Goal: Task Accomplishment & Management: Use online tool/utility

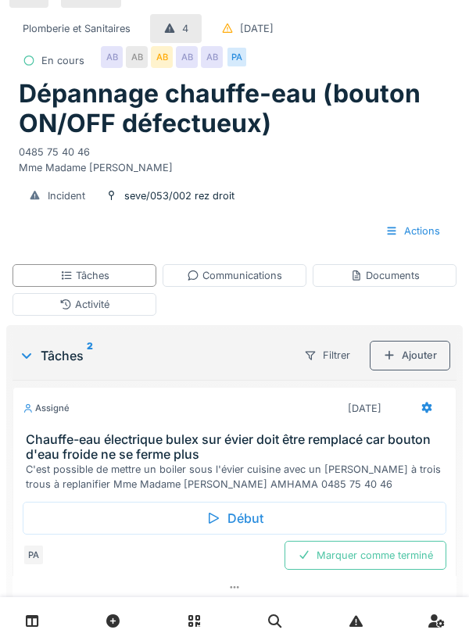
scroll to position [47, 0]
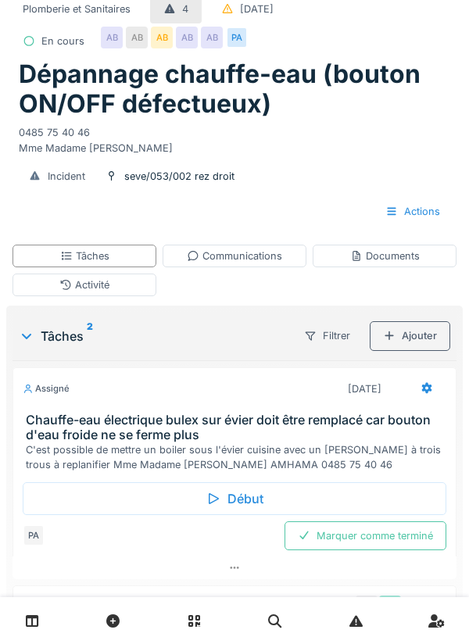
click at [212, 370] on div "Assigné 15/10/2025" at bounding box center [234, 385] width 442 height 35
click at [172, 436] on h3 "Chauffe-eau électrique bulex sur évier doit être remplacé car bouton d'eau froi…" at bounding box center [238, 428] width 424 height 30
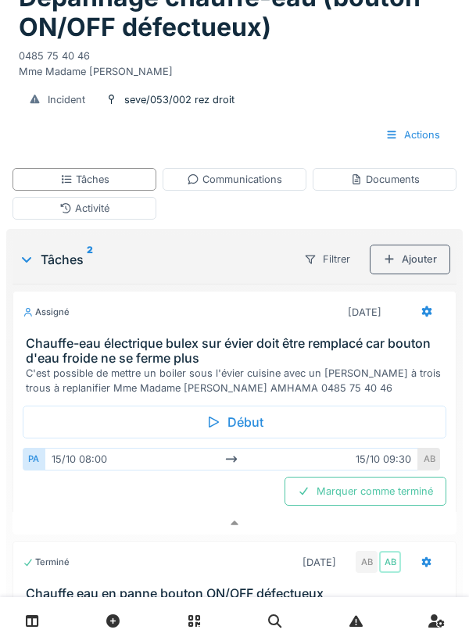
scroll to position [178, 0]
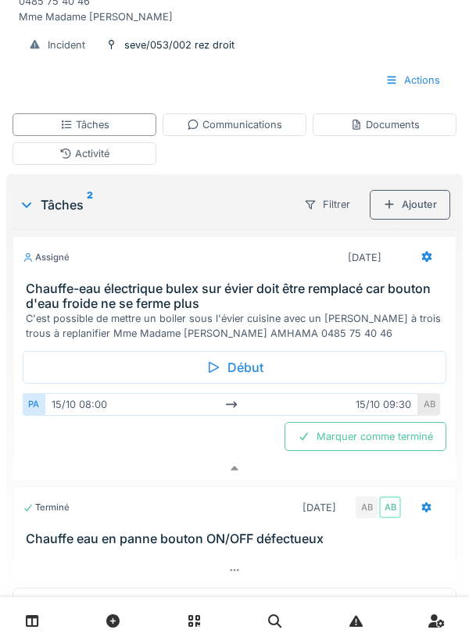
click at [120, 155] on div "Activité" at bounding box center [85, 153] width 144 height 23
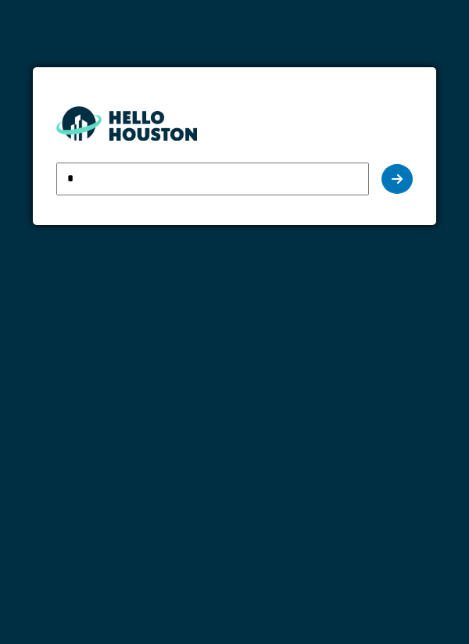
type input "**********"
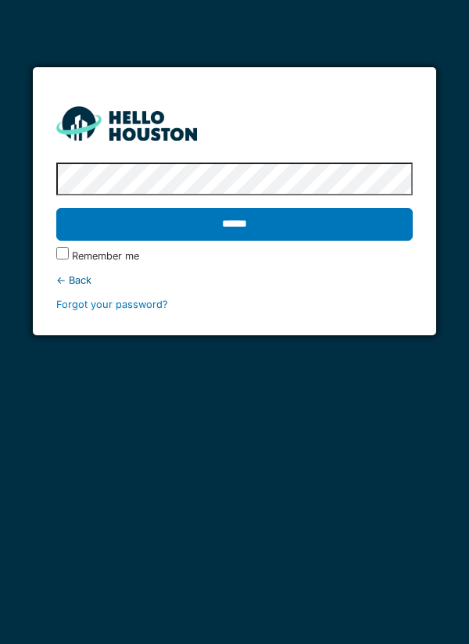
click at [331, 227] on input "******" at bounding box center [234, 224] width 357 height 33
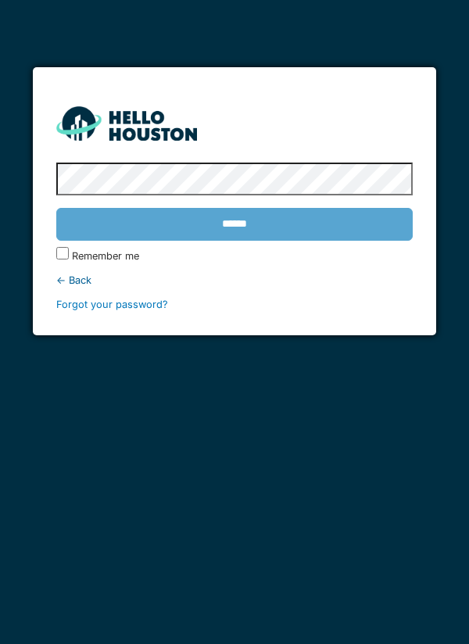
click at [80, 259] on label "Remember me" at bounding box center [105, 255] width 67 height 15
click at [261, 231] on div "******" at bounding box center [234, 224] width 357 height 45
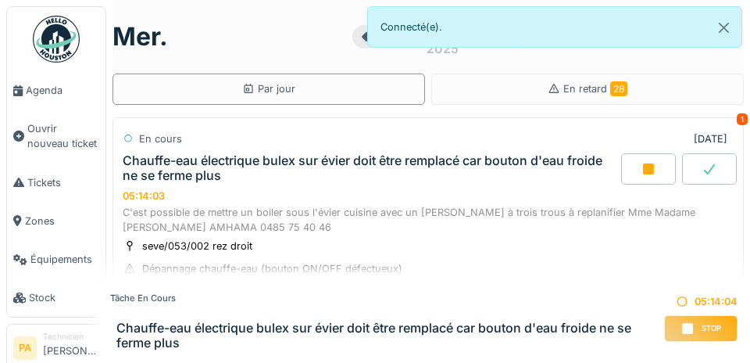
click at [55, 85] on span "Agenda" at bounding box center [62, 90] width 73 height 15
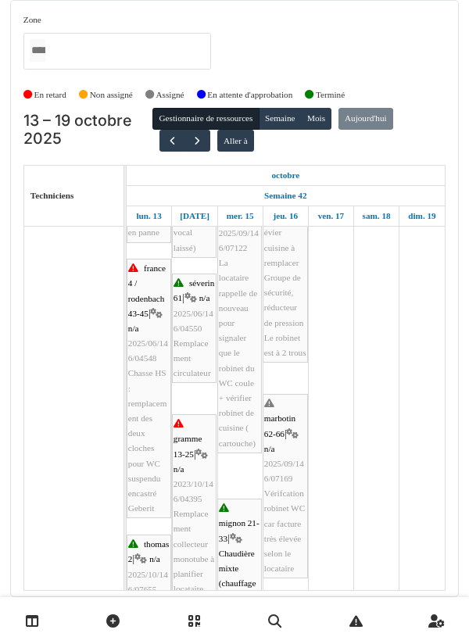
scroll to position [390, 0]
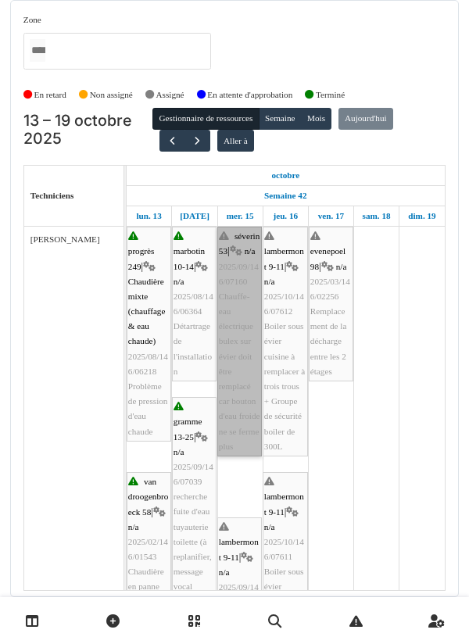
click at [251, 282] on link "séverin 53 | n/a 2025/09/146/07160 Chauffe-eau électrique bulex sur évier doit …" at bounding box center [239, 342] width 45 height 230
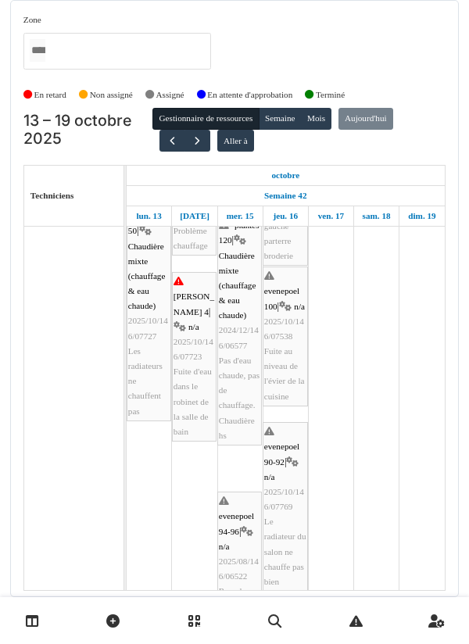
scroll to position [881, 0]
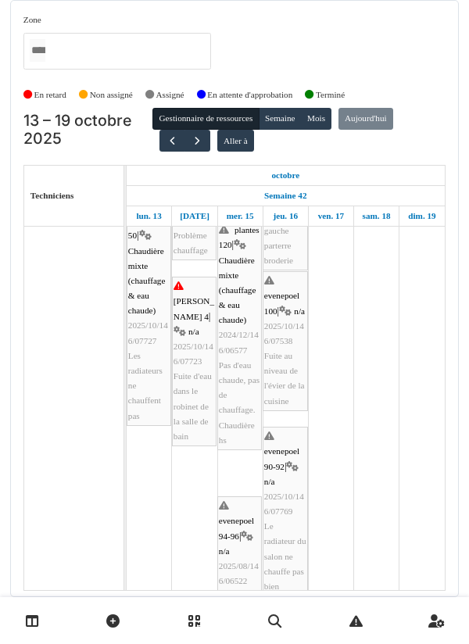
click at [460, 577] on div "Zone agriculture 169 / haecht 662-664 agriculture 171-175 agriculture 177 / mar…" at bounding box center [234, 298] width 469 height 597
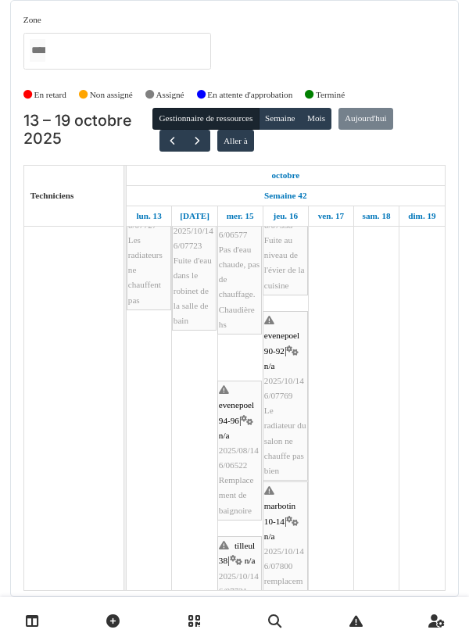
scroll to position [1006, 0]
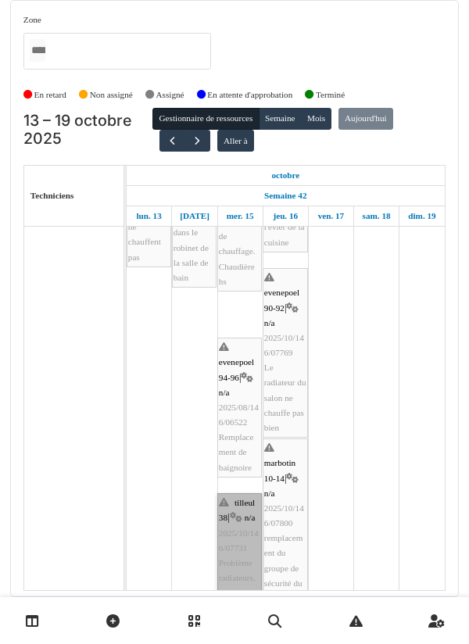
click at [249, 526] on link "tilleul 38 | n/a 2025/10/146/07731 Problème radiateurs. Pas de chauffage" at bounding box center [239, 555] width 45 height 125
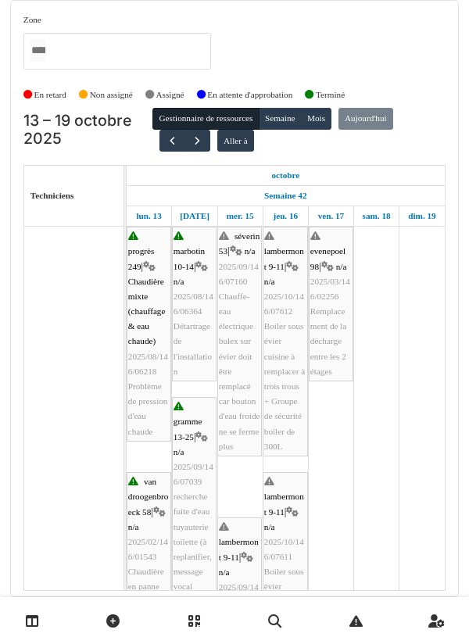
scroll to position [0, 0]
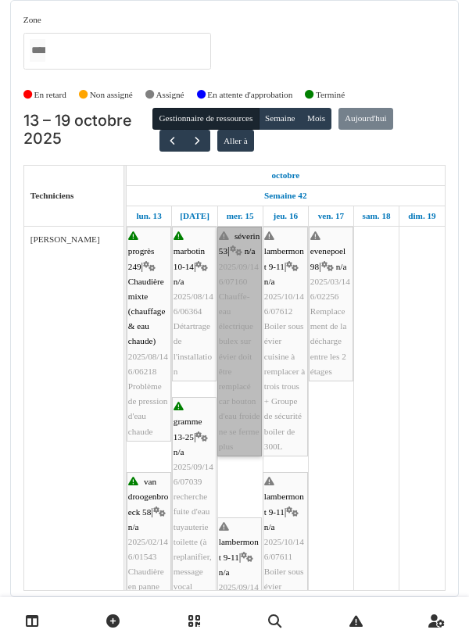
click at [242, 295] on link "séverin 53 | n/a 2025/09/146/07160 Chauffe-eau électrique bulex sur évier doit …" at bounding box center [239, 342] width 45 height 230
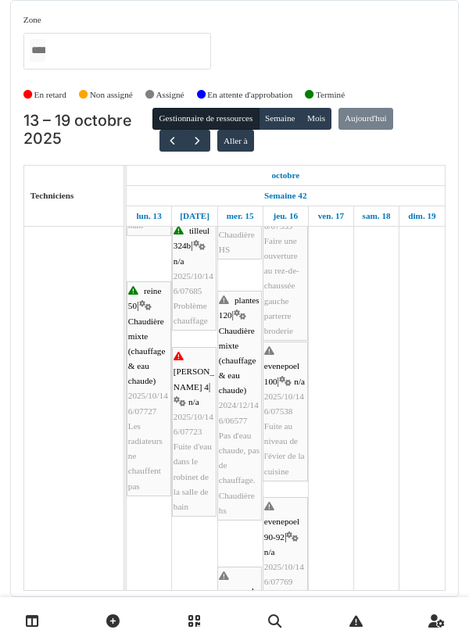
scroll to position [777, 0]
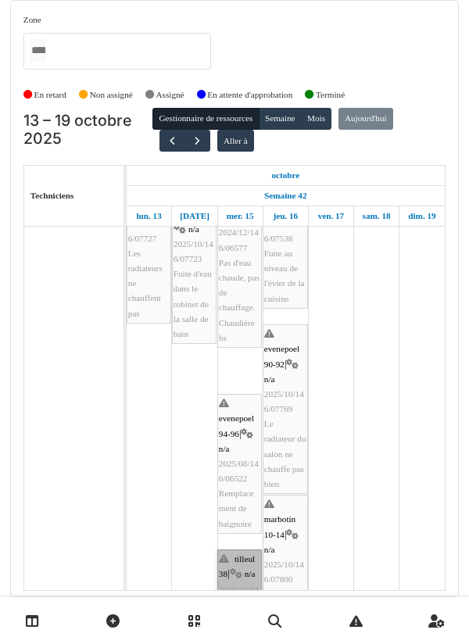
click at [247, 574] on link "tilleul 38 | n/a 2025/10/146/07731 Problème radiateurs. Pas de chauffage" at bounding box center [239, 611] width 45 height 125
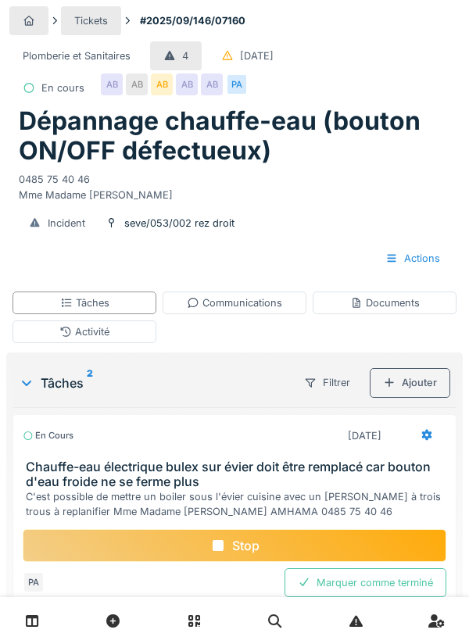
click at [145, 331] on div "Activité" at bounding box center [85, 331] width 144 height 23
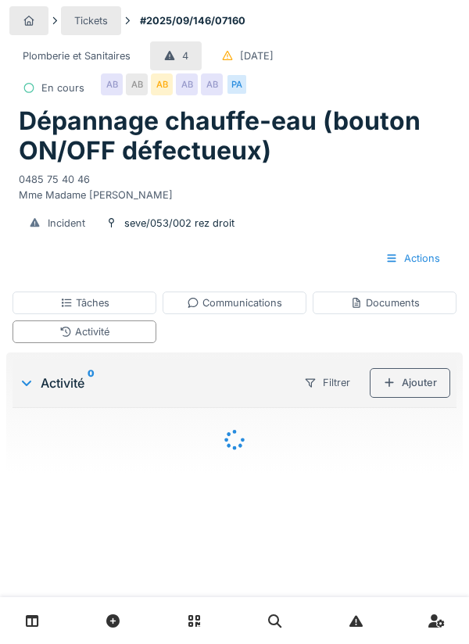
click at [420, 384] on div "Ajouter" at bounding box center [410, 382] width 80 height 29
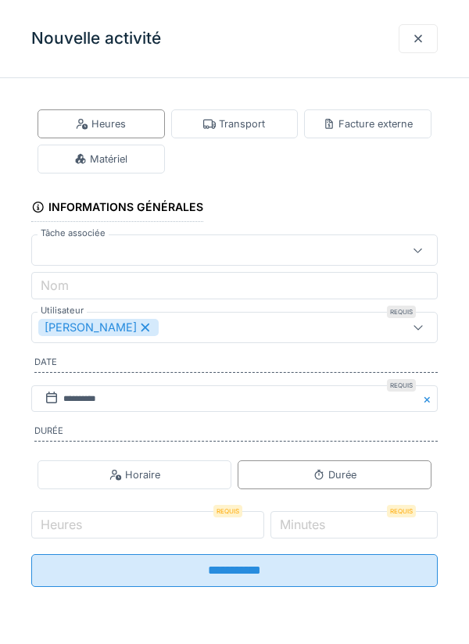
click at [138, 162] on div "Matériel" at bounding box center [101, 159] width 127 height 29
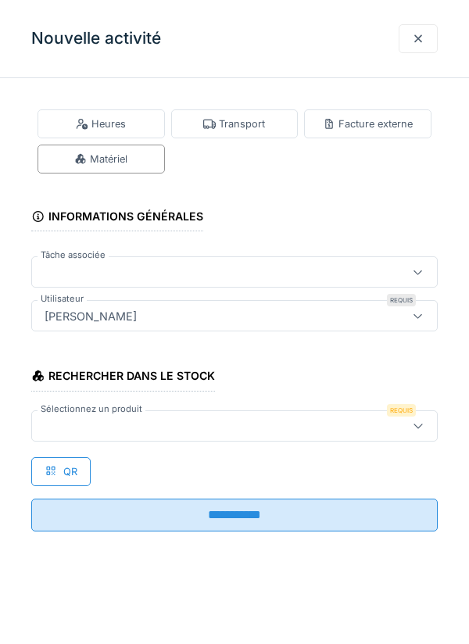
click at [78, 266] on div at bounding box center [208, 271] width 341 height 17
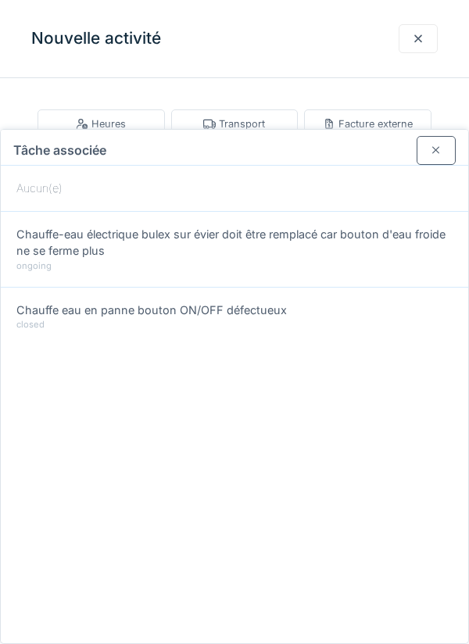
click at [427, 136] on div at bounding box center [435, 150] width 39 height 29
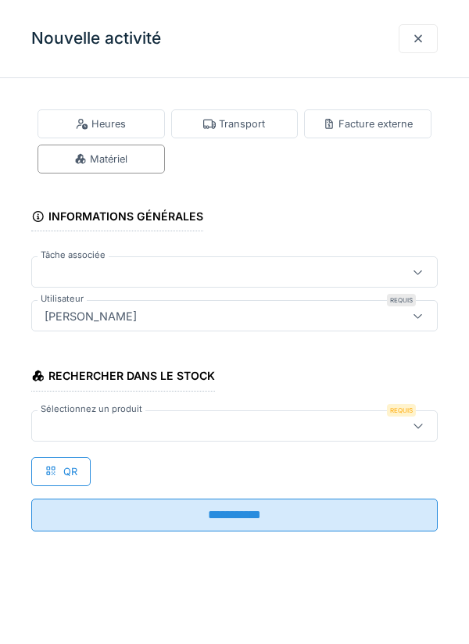
click at [147, 159] on div "Matériel" at bounding box center [101, 159] width 127 height 29
click at [132, 416] on div at bounding box center [234, 425] width 406 height 31
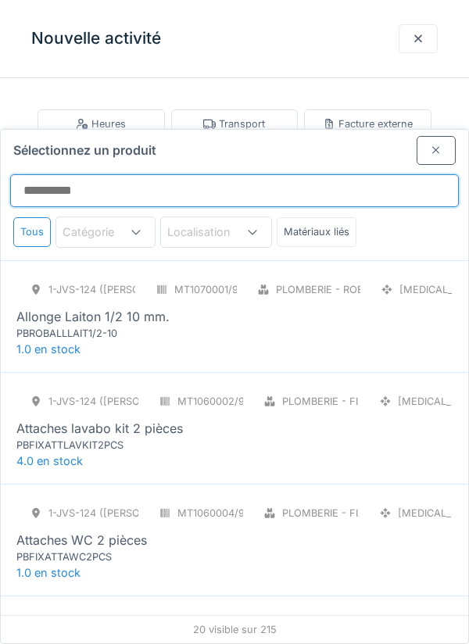
click at [116, 174] on input "Sélectionnez un produit" at bounding box center [234, 190] width 449 height 33
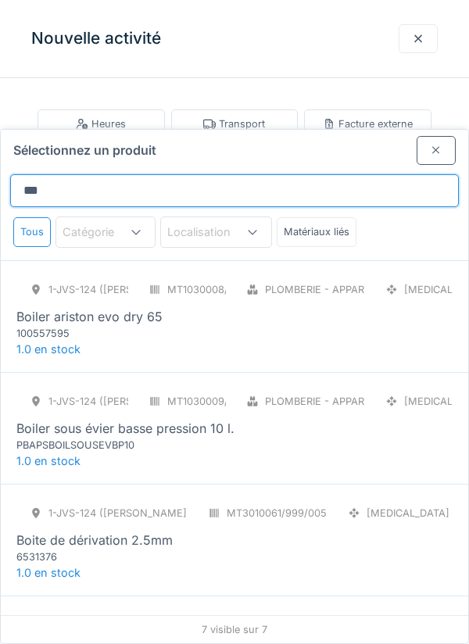
type input "****"
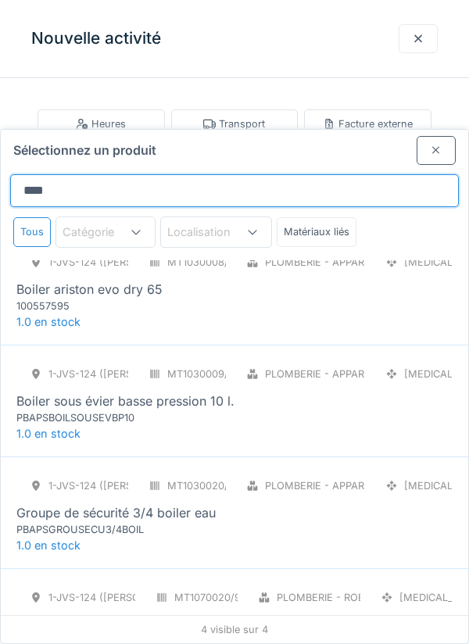
scroll to position [32, 0]
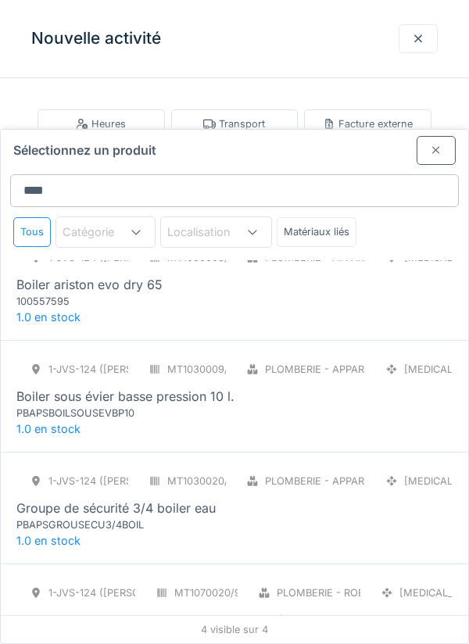
click at [190, 387] on div "Boiler sous évier basse pression 10 l." at bounding box center [125, 396] width 218 height 19
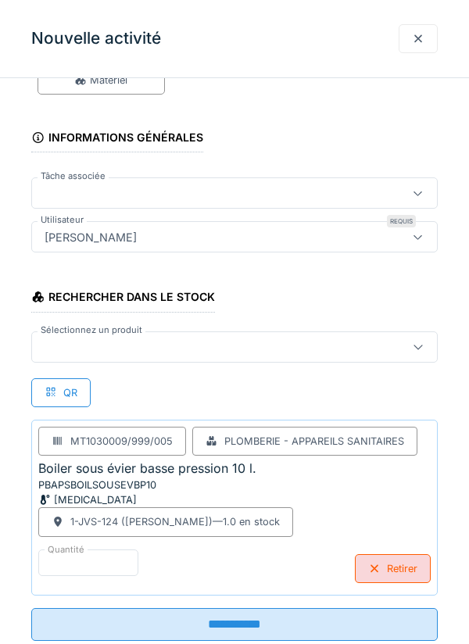
scroll to position [98, 0]
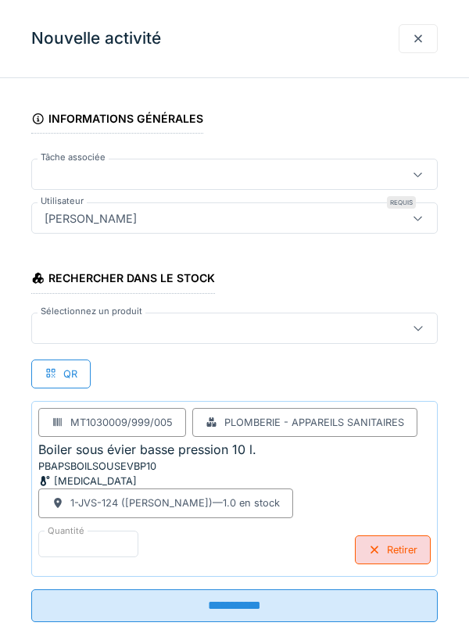
click at [324, 604] on input "**********" at bounding box center [234, 605] width 406 height 33
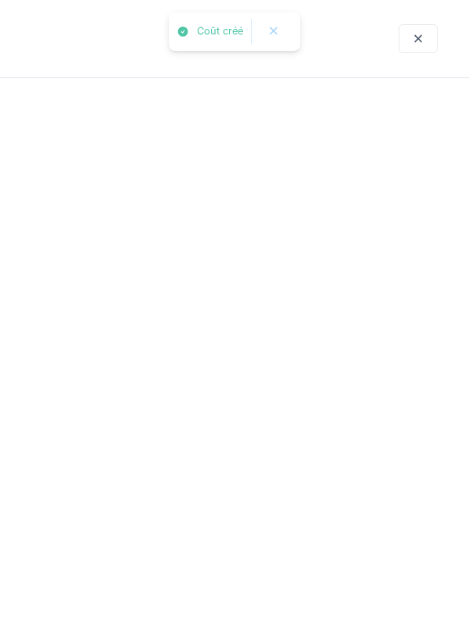
scroll to position [0, 0]
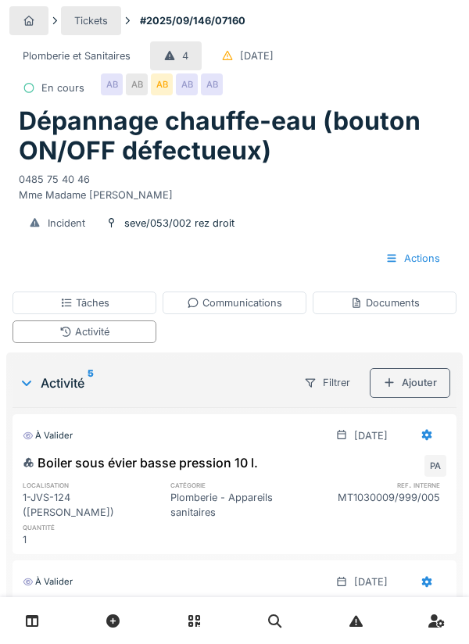
click at [420, 390] on div "Ajouter" at bounding box center [410, 382] width 80 height 29
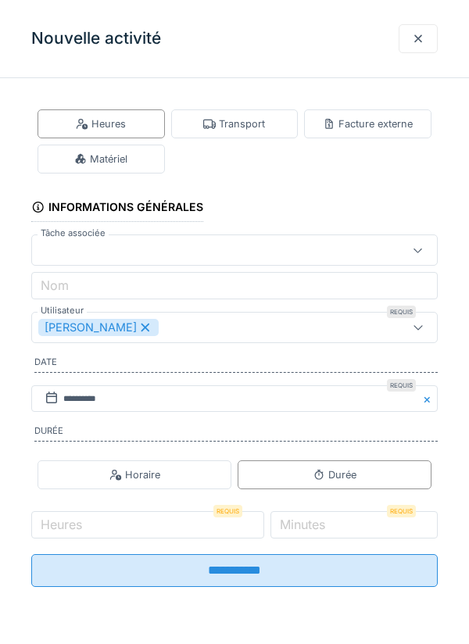
click at [130, 163] on div "Matériel" at bounding box center [101, 159] width 127 height 29
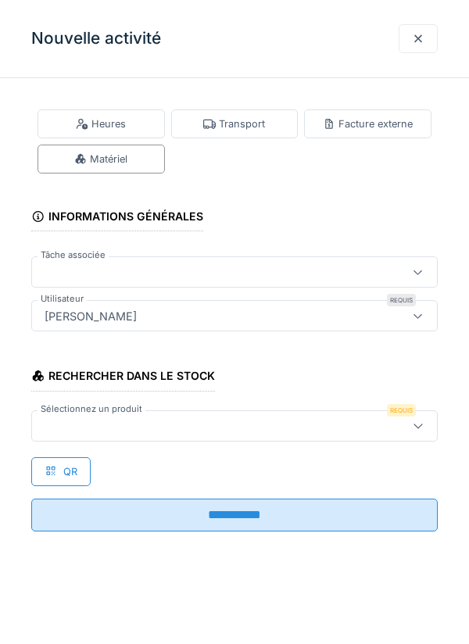
click at [115, 417] on div at bounding box center [208, 425] width 341 height 17
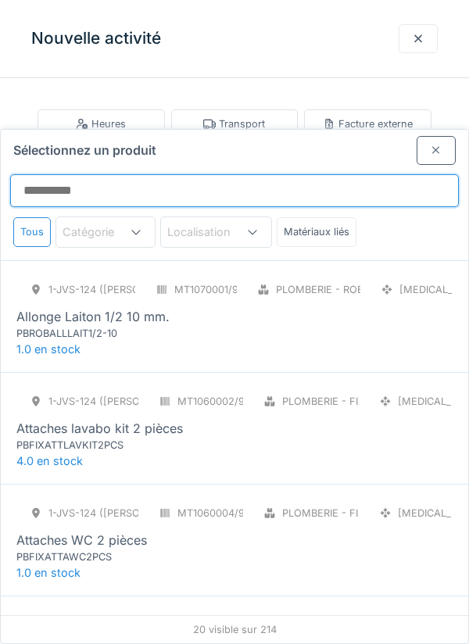
click at [115, 174] on input "Sélectionnez un produit" at bounding box center [234, 190] width 449 height 33
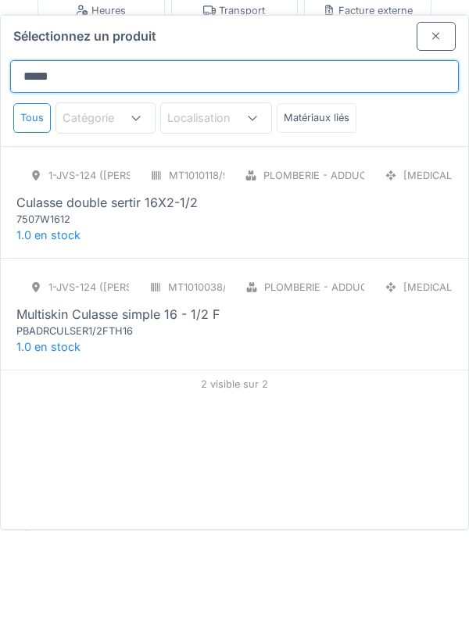
type input "*****"
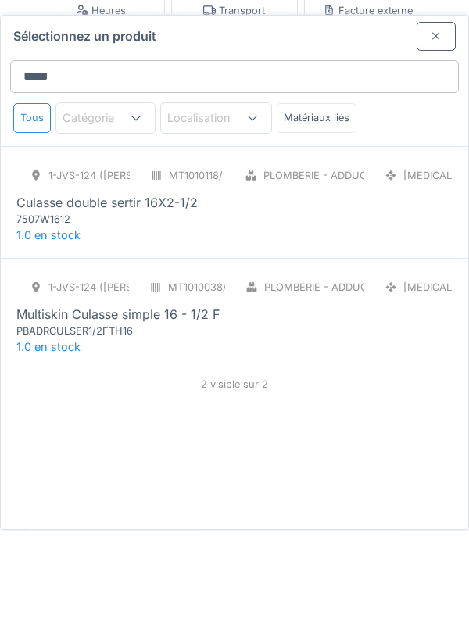
click at [159, 381] on div "Sélectionnez un produit ***** Tous Catégorie Localisation Matériaux liés 1-JVS-…" at bounding box center [234, 386] width 467 height 513
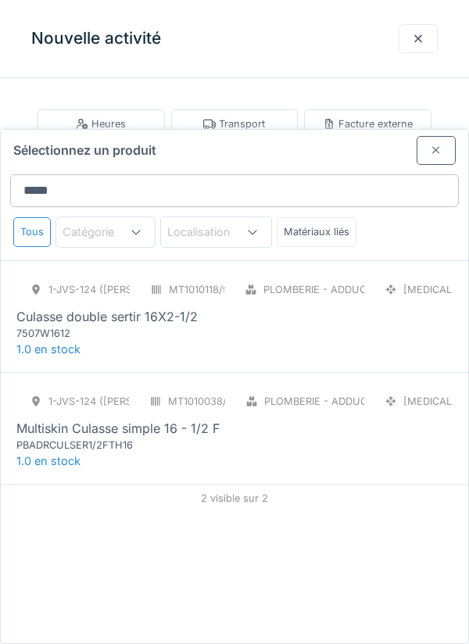
click at [118, 419] on div "Multiskin Culasse simple 16 - 1/2 F" at bounding box center [117, 428] width 203 height 19
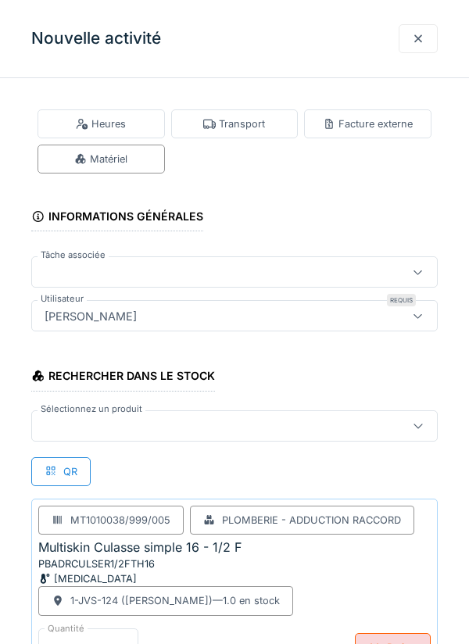
click at [105, 414] on label "Sélectionnez un produit" at bounding box center [92, 408] width 108 height 13
click at [113, 422] on div at bounding box center [208, 425] width 341 height 17
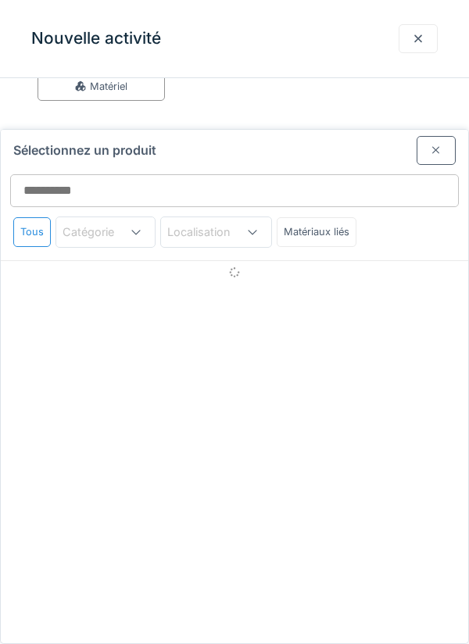
scroll to position [103, 0]
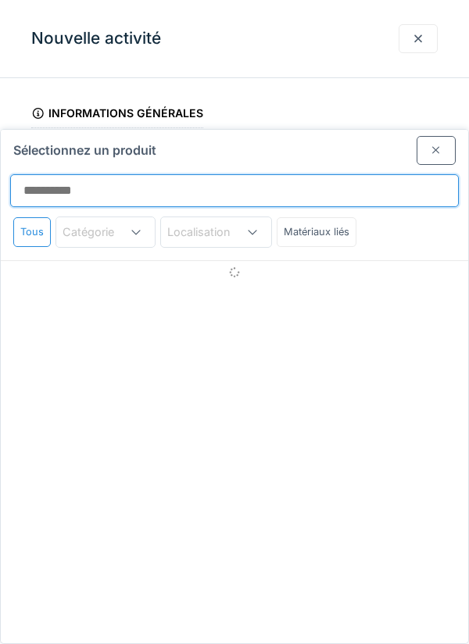
click at [90, 174] on input "Sélectionnez un produit" at bounding box center [234, 190] width 449 height 33
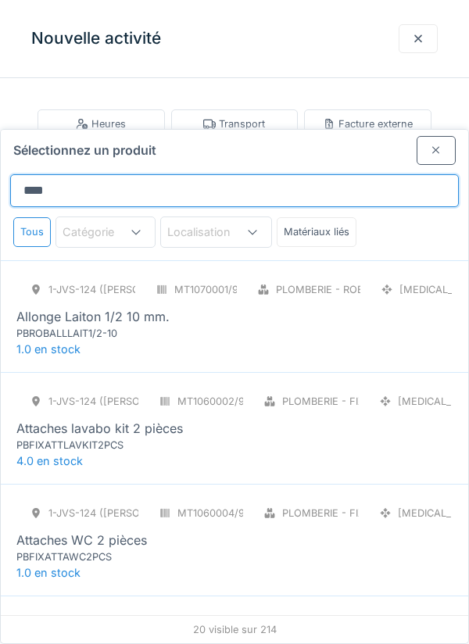
click at [84, 174] on input "****" at bounding box center [234, 190] width 449 height 33
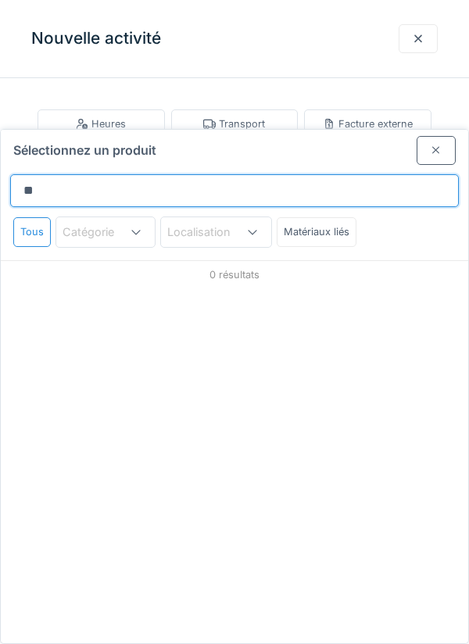
type input "*"
type input "**********"
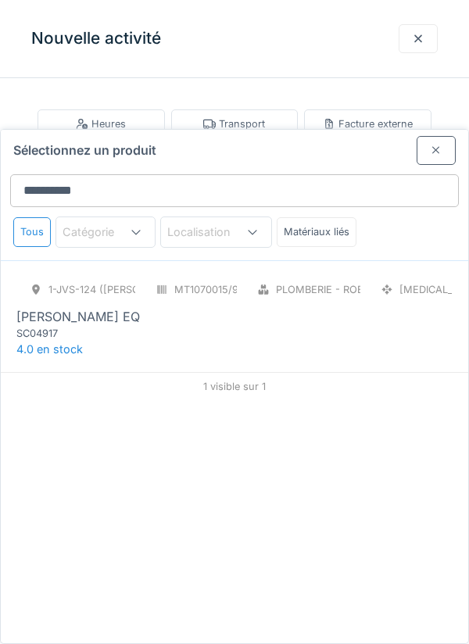
click at [130, 307] on div "ROBINET SCHELL EQ" at bounding box center [77, 316] width 123 height 19
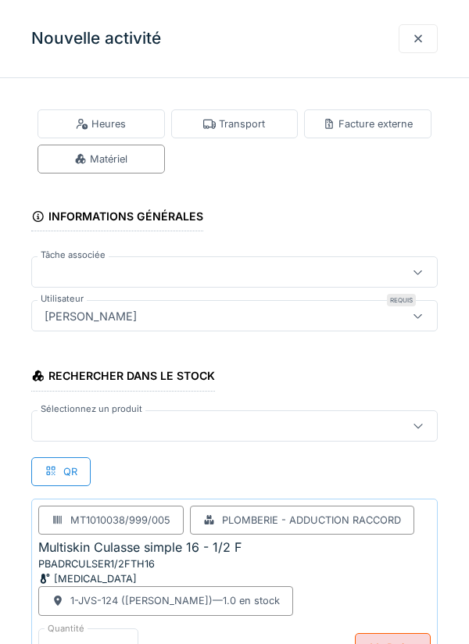
click at [74, 268] on div at bounding box center [208, 271] width 341 height 17
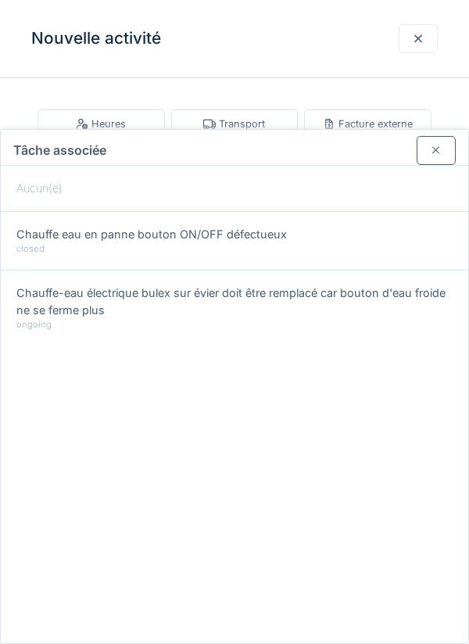
click at [443, 136] on div at bounding box center [435, 150] width 39 height 29
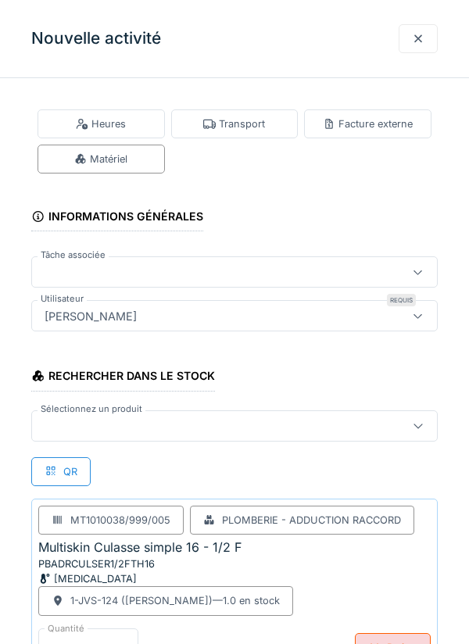
click at [100, 431] on div at bounding box center [208, 425] width 341 height 17
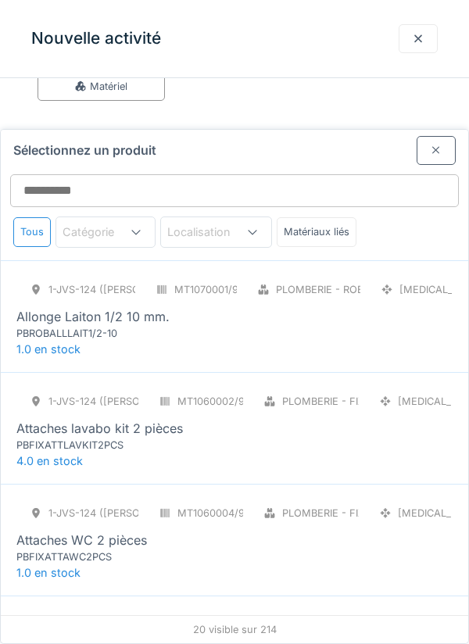
scroll to position [103, 0]
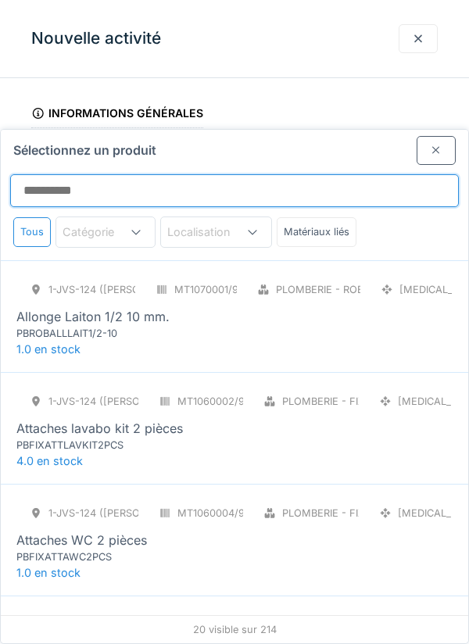
click at [84, 174] on input "Sélectionnez un produit" at bounding box center [234, 190] width 449 height 33
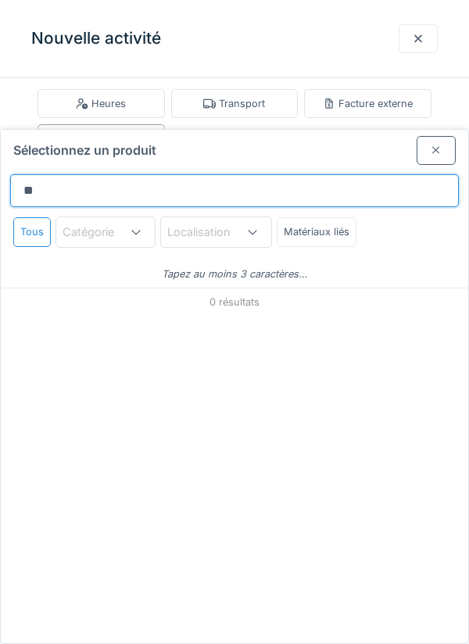
type input "*"
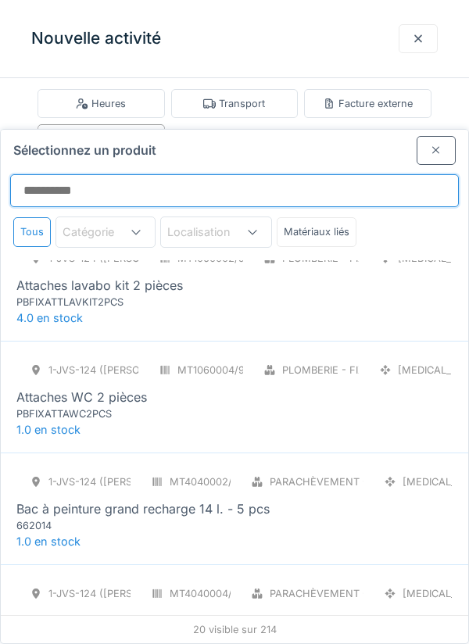
scroll to position [143, 0]
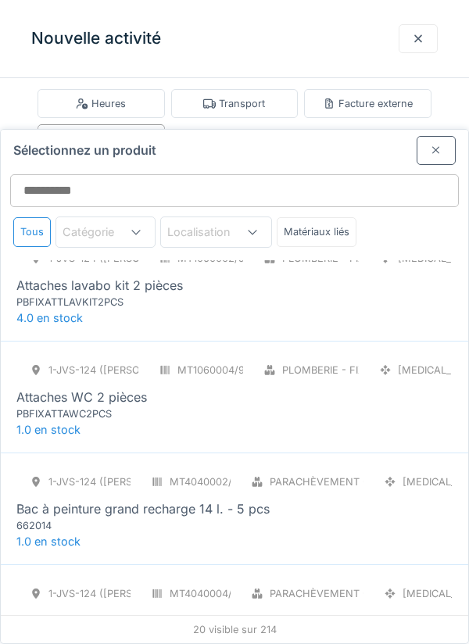
click at [307, 130] on div "Sélectionnez un produit" at bounding box center [234, 147] width 467 height 35
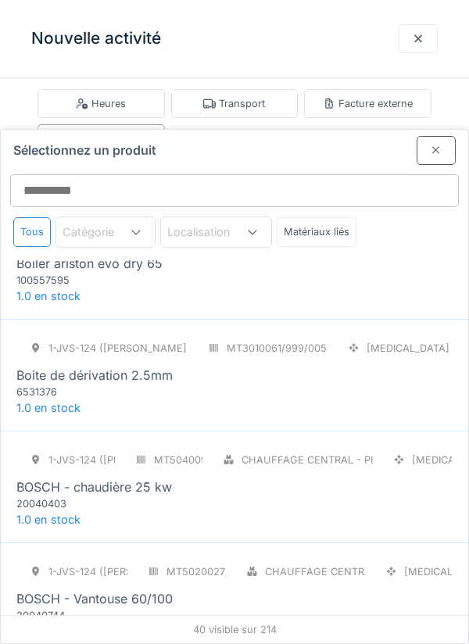
scroll to position [1044, 0]
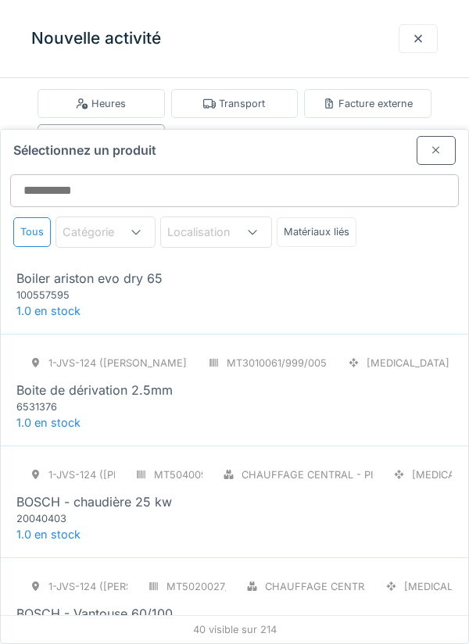
click at [148, 349] on div "1-JVS-124 (PETER)" at bounding box center [102, 363] width 172 height 29
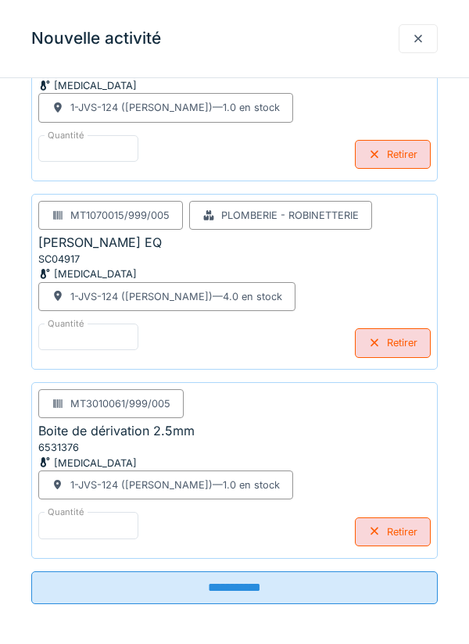
scroll to position [496, 0]
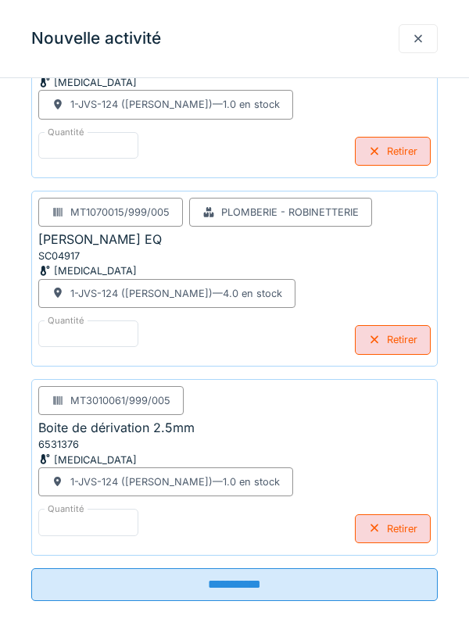
click at [350, 582] on input "**********" at bounding box center [234, 584] width 406 height 33
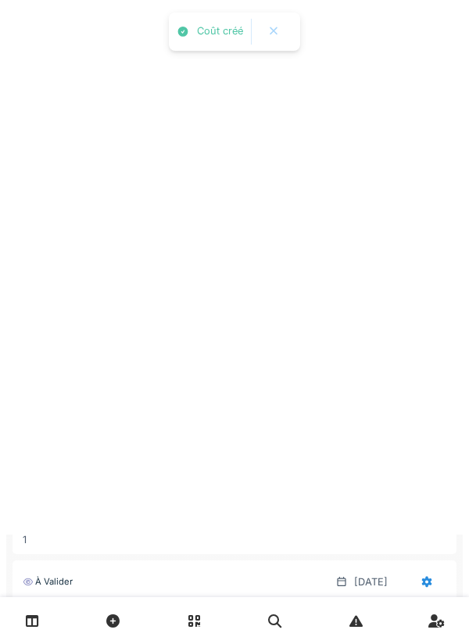
scroll to position [0, 0]
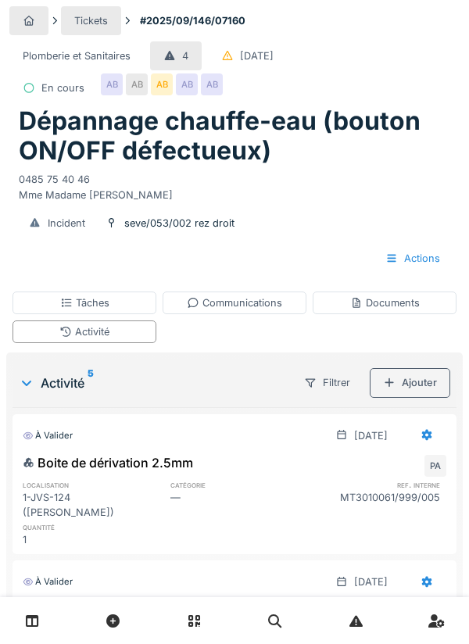
click at [253, 303] on div "Communications" at bounding box center [234, 302] width 95 height 15
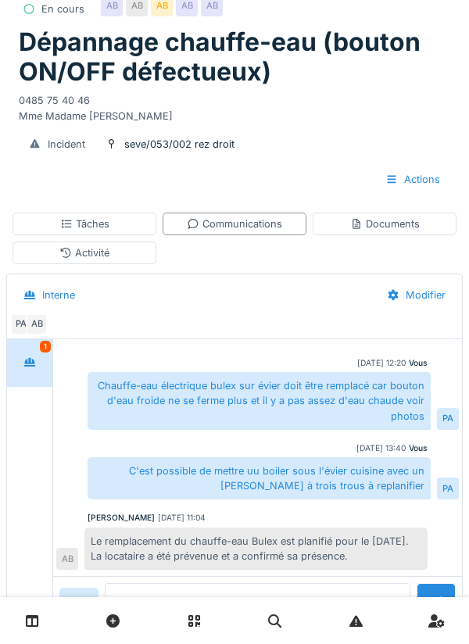
scroll to position [5, 0]
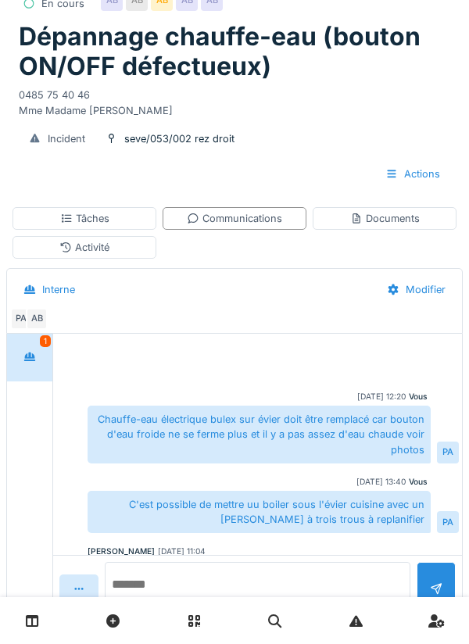
click at [195, 612] on textarea at bounding box center [258, 587] width 306 height 50
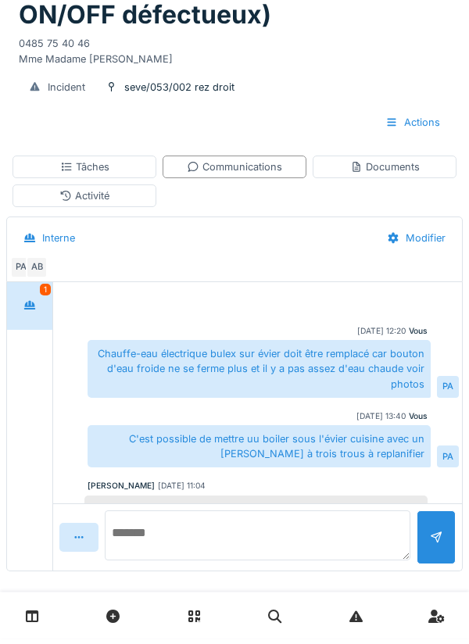
scroll to position [0, 0]
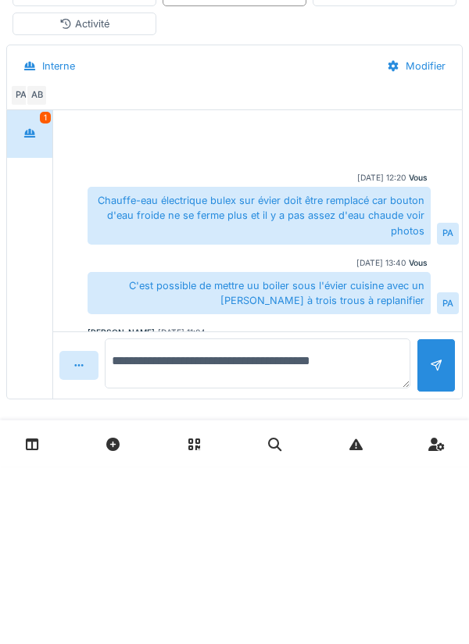
type textarea "**********"
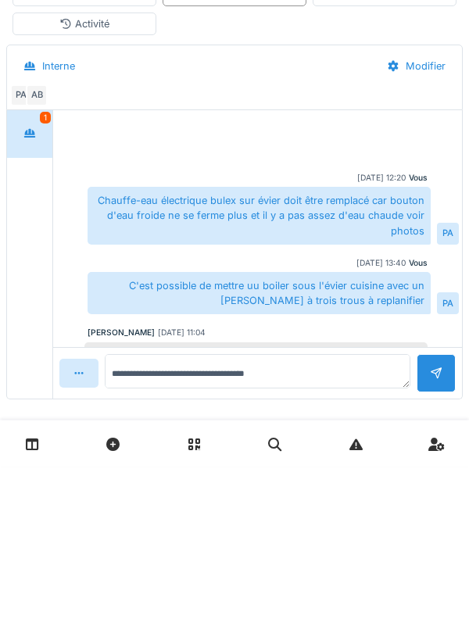
click at [441, 531] on div at bounding box center [435, 550] width 39 height 38
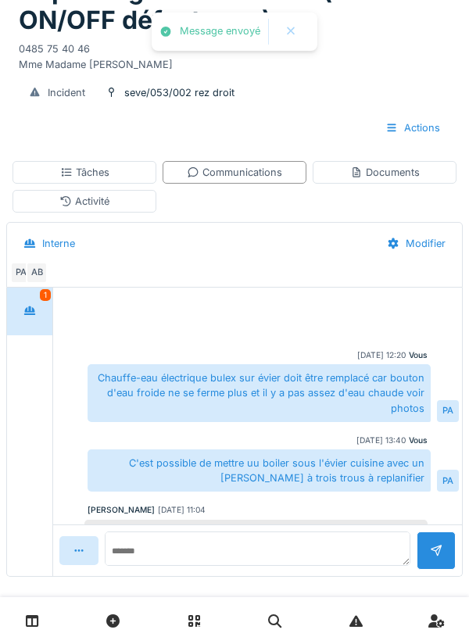
scroll to position [99, 0]
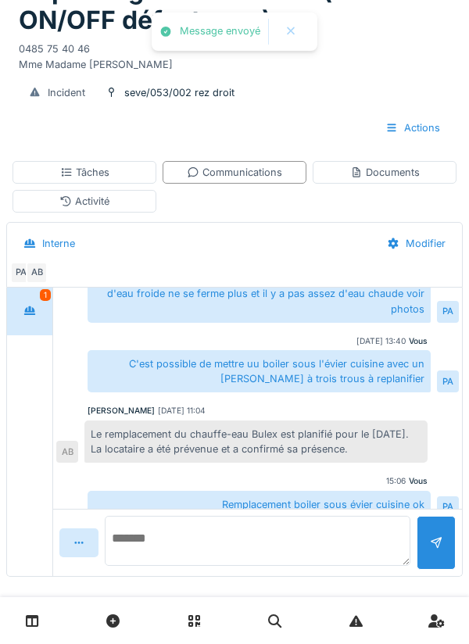
click at [187, 545] on textarea at bounding box center [258, 541] width 306 height 50
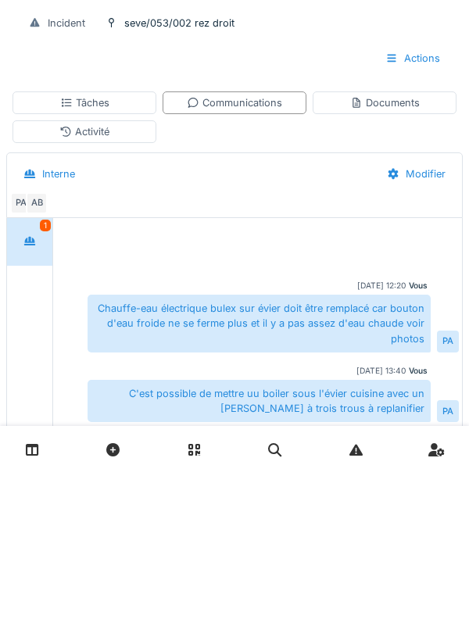
scroll to position [32, 0]
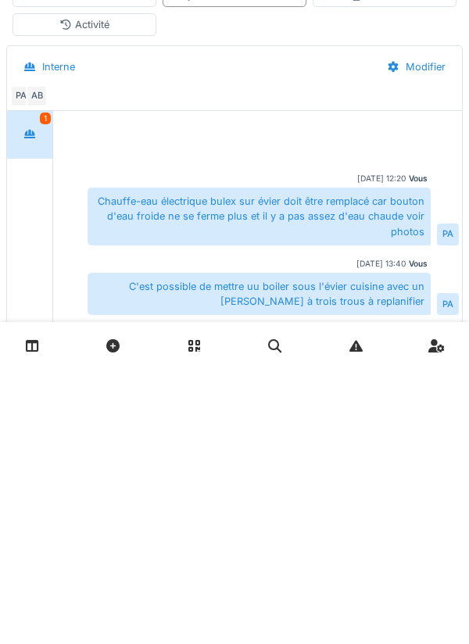
type textarea "**********"
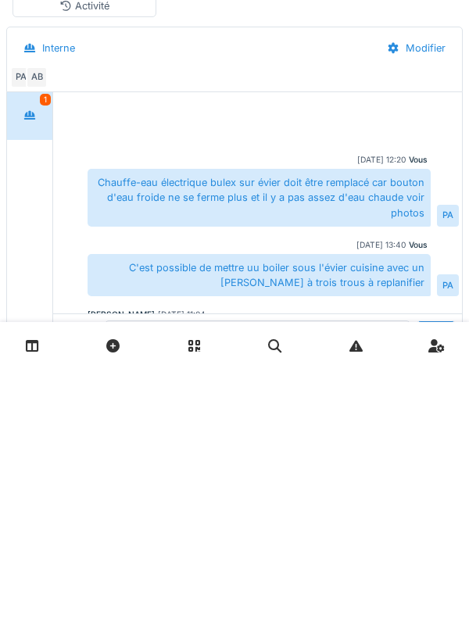
scroll to position [170, 0]
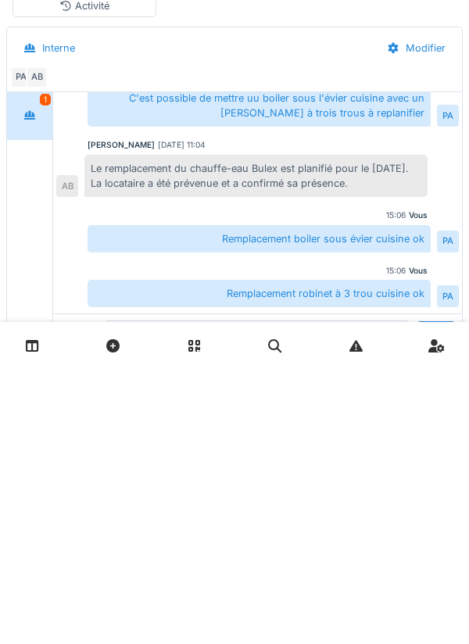
type textarea "**********"
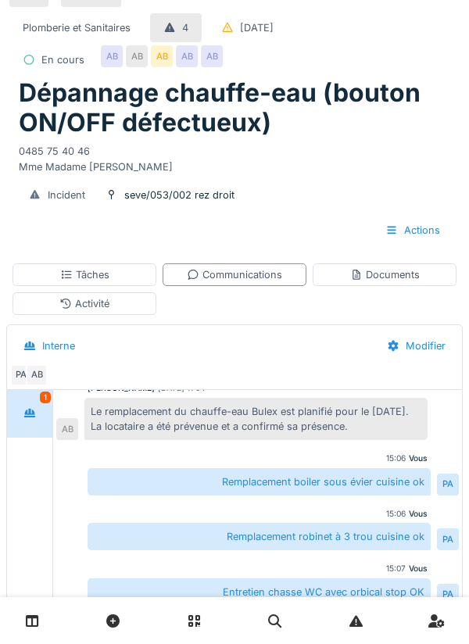
scroll to position [0, 0]
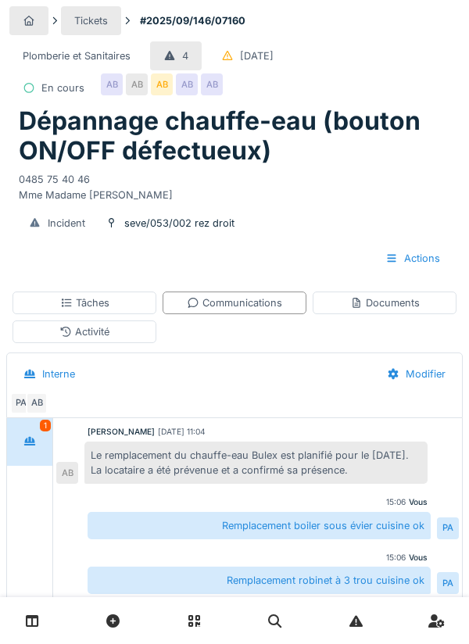
click at [143, 297] on div "Tâches" at bounding box center [85, 302] width 144 height 23
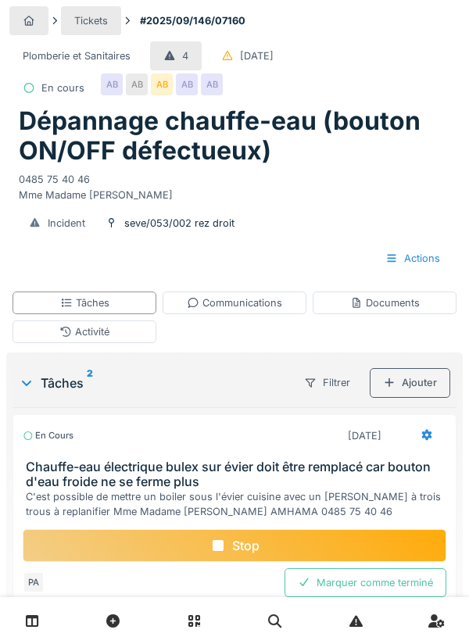
click at [275, 538] on div "Stop" at bounding box center [235, 545] width 424 height 33
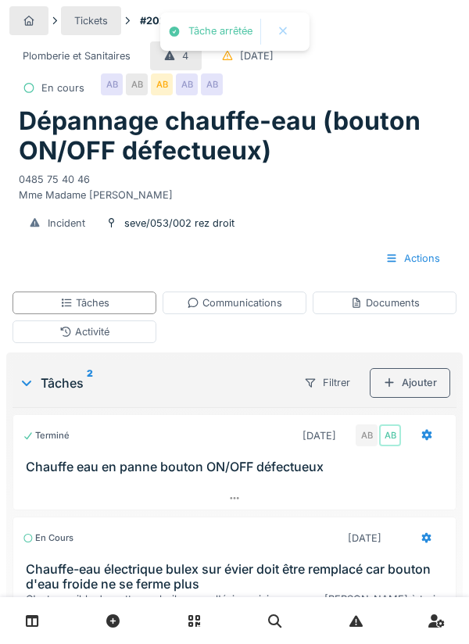
click at [143, 334] on div "Activité" at bounding box center [85, 331] width 144 height 23
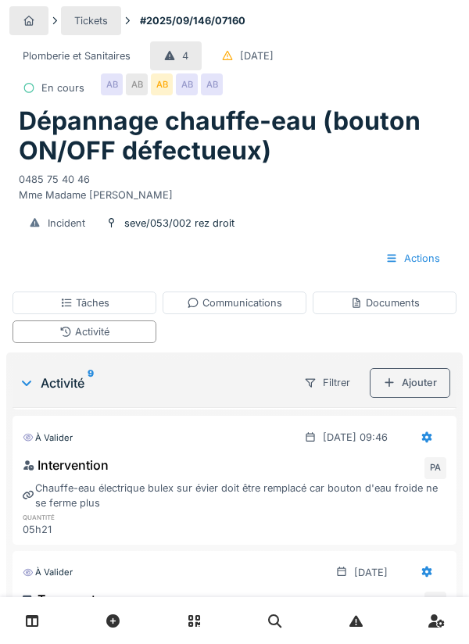
scroll to position [354, 0]
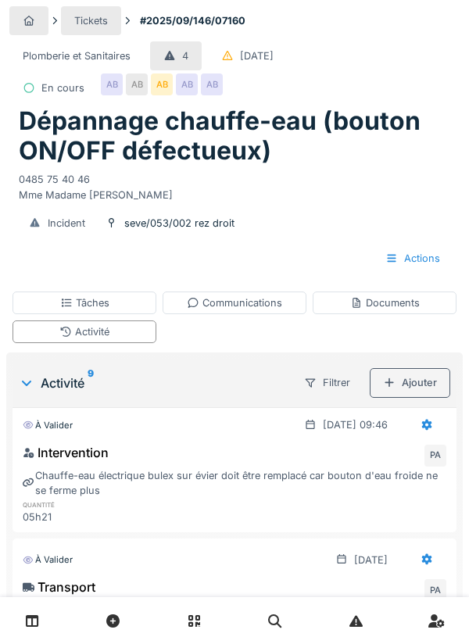
click at [444, 419] on div at bounding box center [426, 424] width 39 height 29
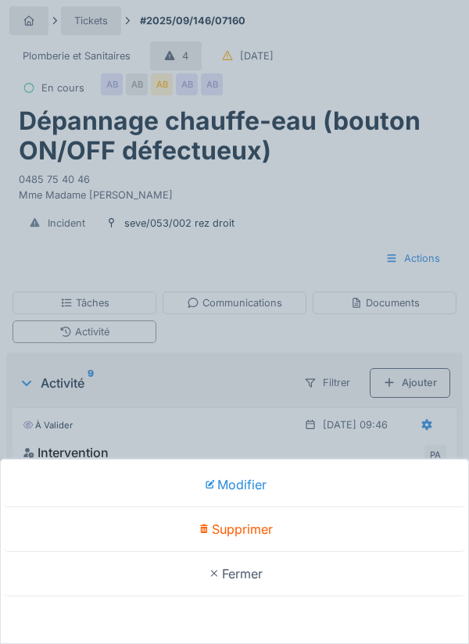
click at [252, 484] on div "Modifier" at bounding box center [234, 485] width 461 height 45
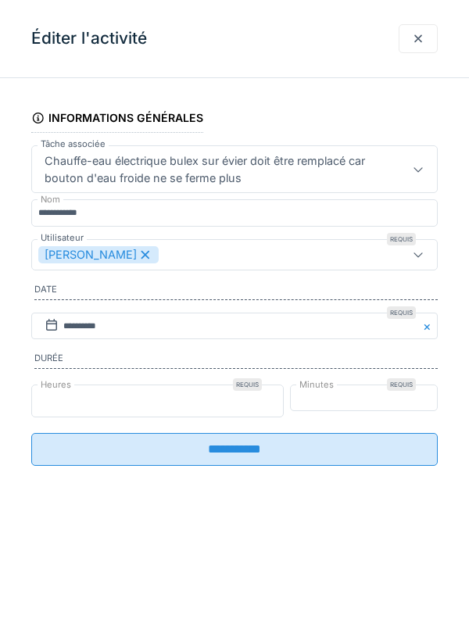
click at [70, 408] on input "*" at bounding box center [157, 400] width 252 height 33
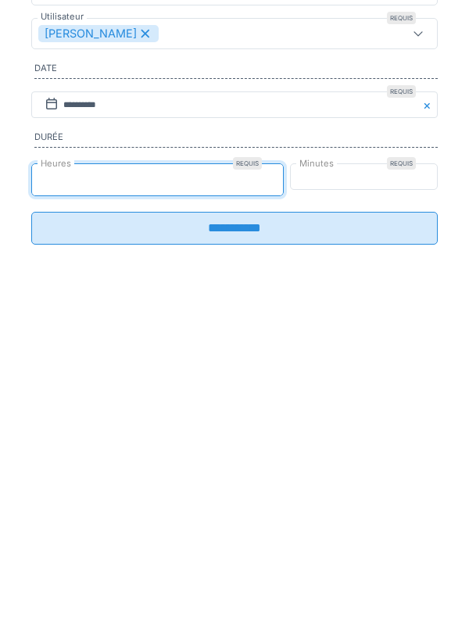
type input "*"
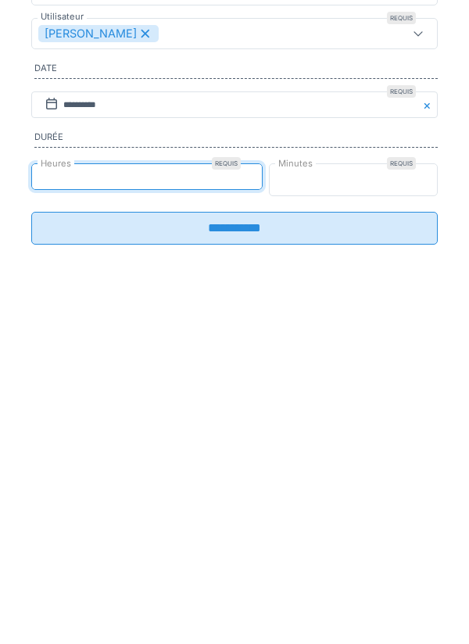
click at [346, 406] on input "**" at bounding box center [354, 400] width 170 height 33
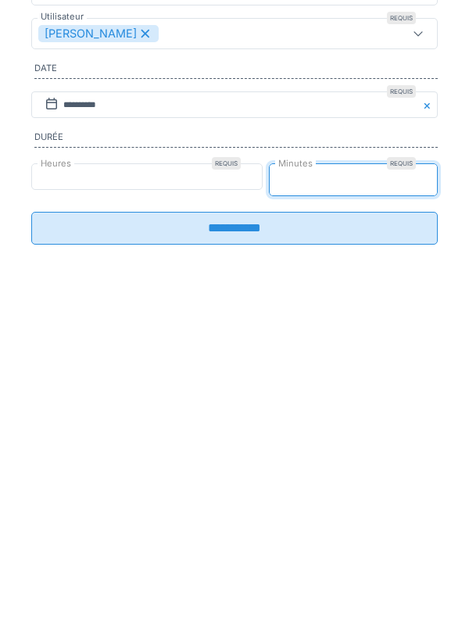
type input "*"
type input "**"
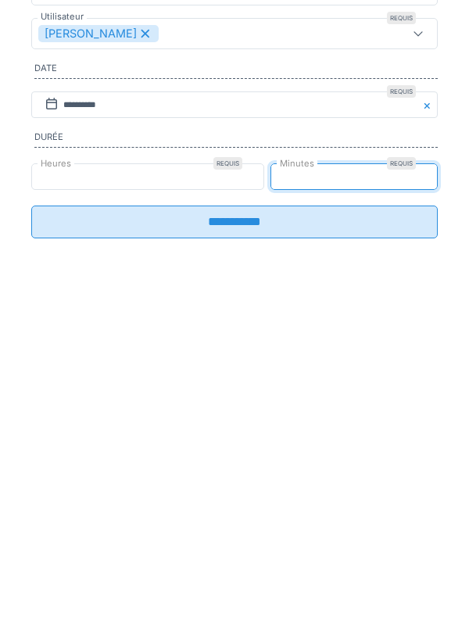
click at [361, 454] on input "**********" at bounding box center [234, 443] width 406 height 33
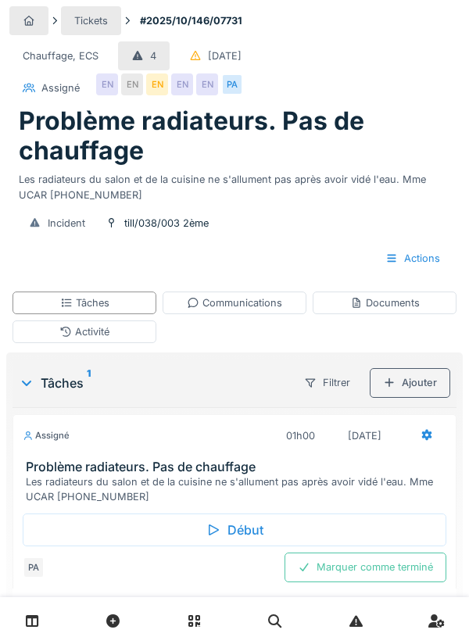
click at [252, 513] on div "Début" at bounding box center [235, 529] width 424 height 33
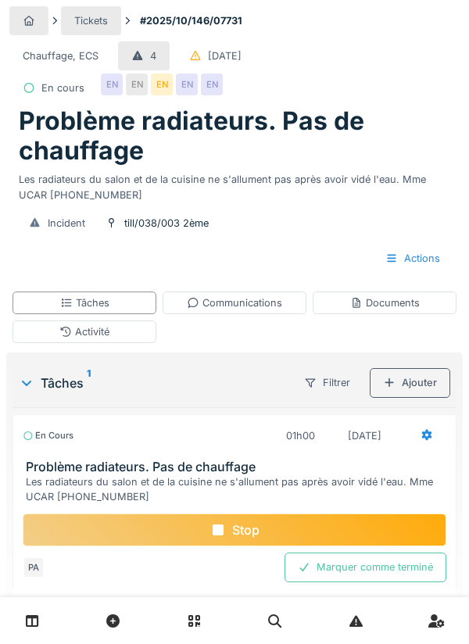
click at [140, 331] on div "Activité" at bounding box center [85, 331] width 144 height 23
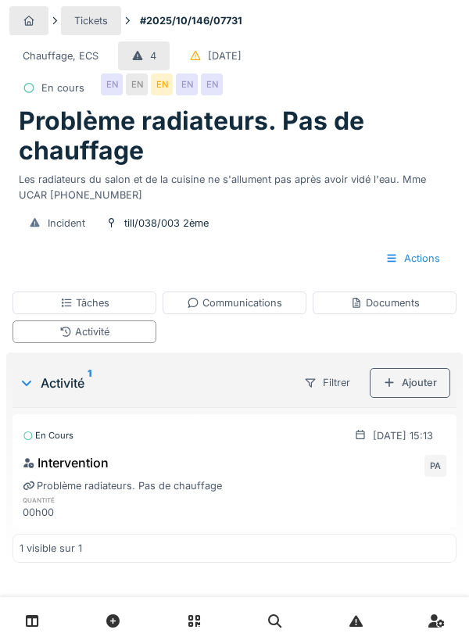
click at [416, 382] on div "Ajouter" at bounding box center [410, 382] width 80 height 29
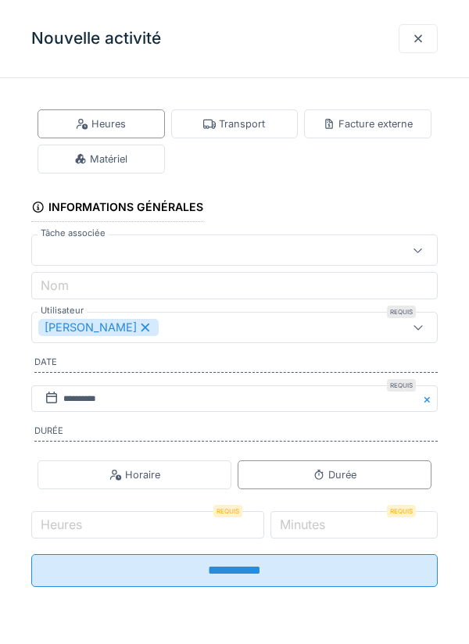
click at [252, 115] on div "Transport" at bounding box center [234, 123] width 127 height 29
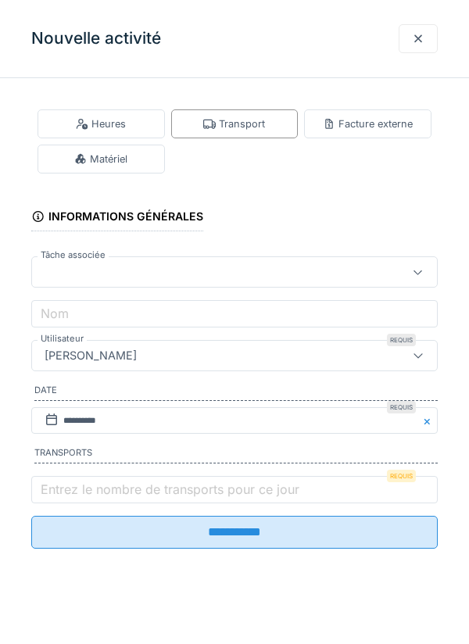
click at [105, 488] on label "Entrez le nombre de transports pour ce jour" at bounding box center [170, 489] width 265 height 19
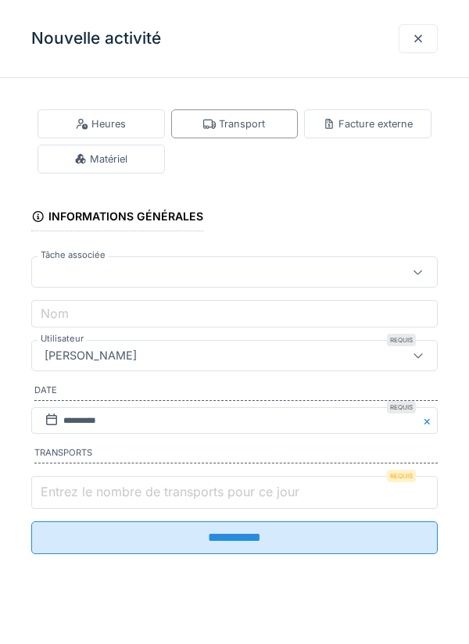
click at [105, 488] on input "Entrez le nombre de transports pour ce jour" at bounding box center [234, 492] width 406 height 33
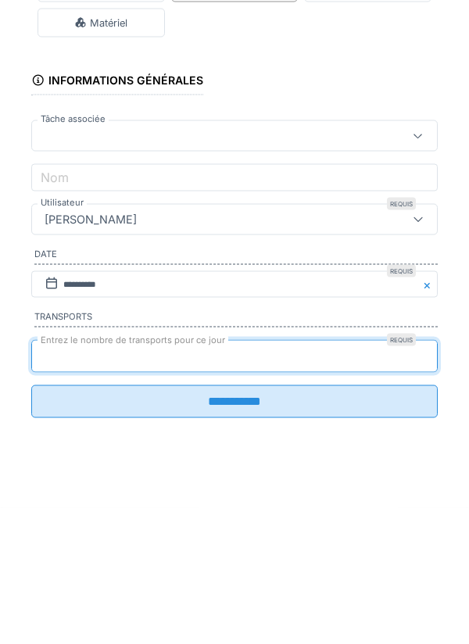
type input "*"
click at [31, 521] on input "**********" at bounding box center [234, 537] width 406 height 33
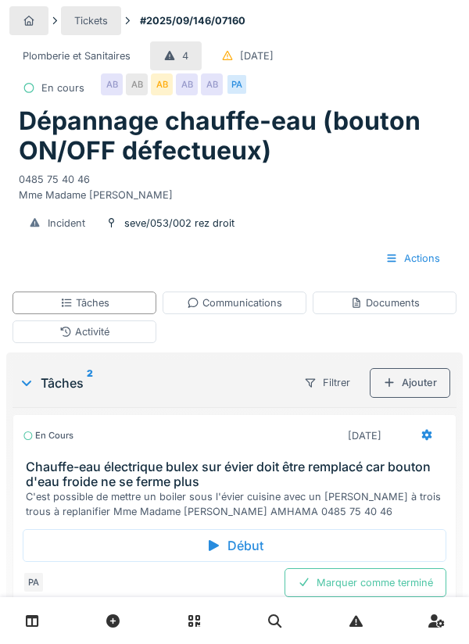
click at [278, 298] on div "Communications" at bounding box center [234, 302] width 95 height 15
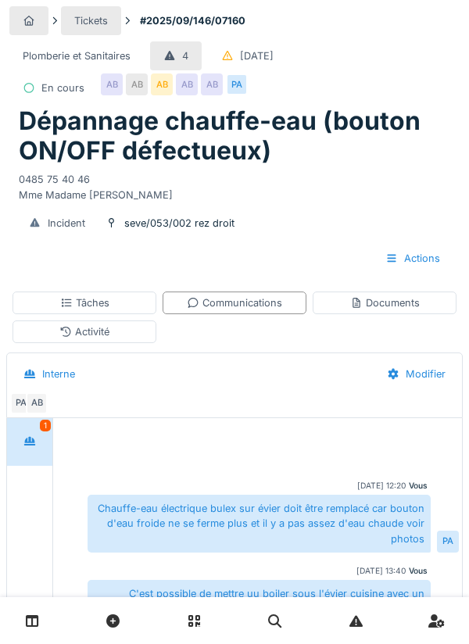
scroll to position [209, 0]
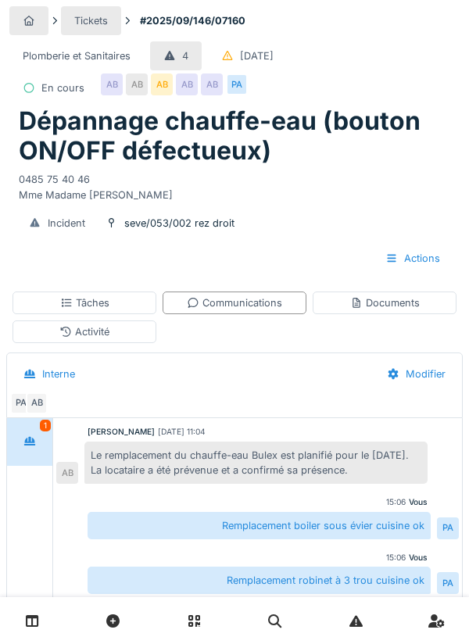
click at [394, 302] on div "Documents" at bounding box center [385, 302] width 70 height 15
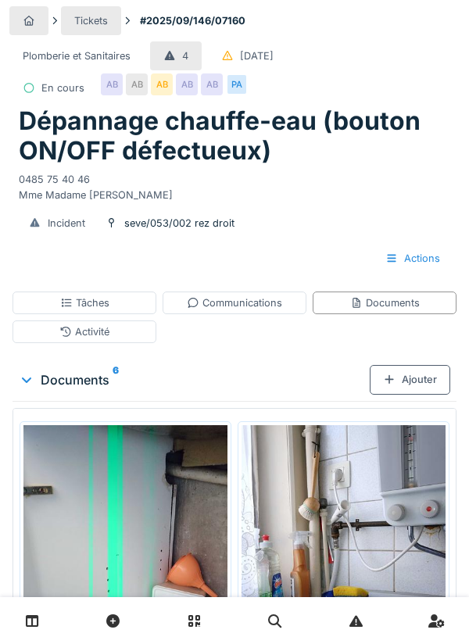
click at [438, 375] on div "Ajouter" at bounding box center [410, 379] width 80 height 29
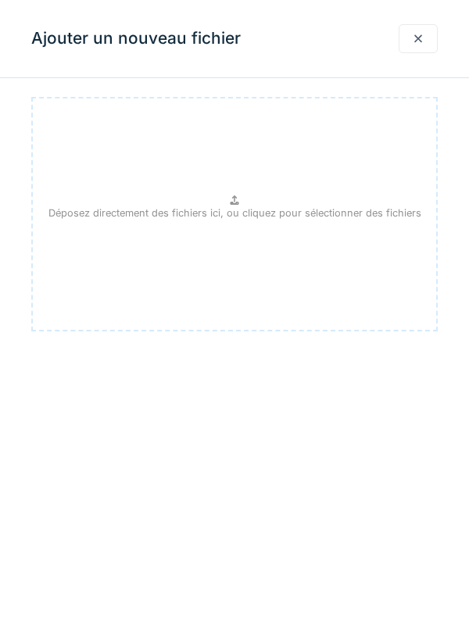
click at [309, 212] on p "Déposez directement des fichiers ici, ou cliquez pour sélectionner des fichiers" at bounding box center [234, 213] width 373 height 15
type input "**********"
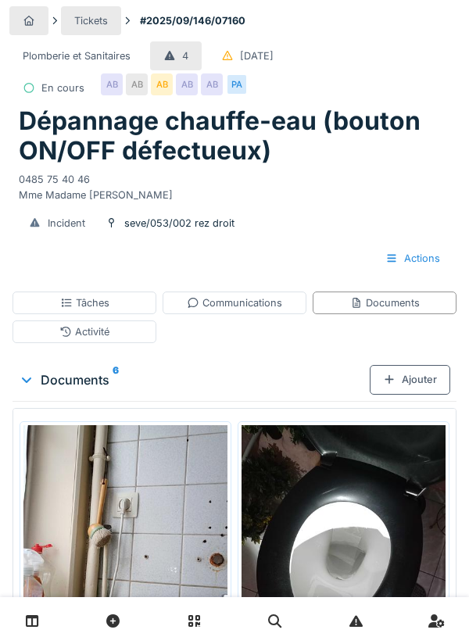
scroll to position [8, 0]
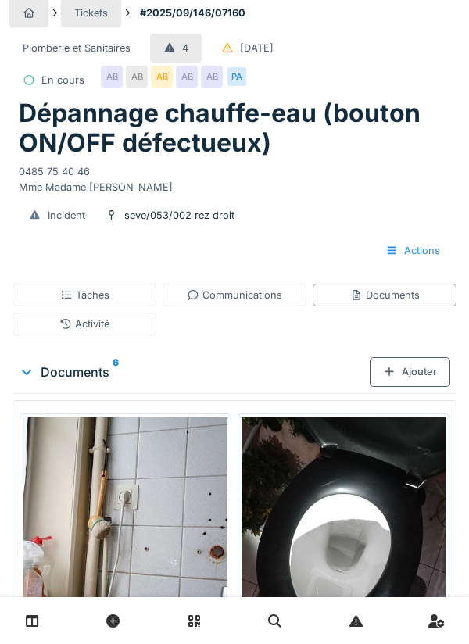
click at [139, 301] on div "Tâches" at bounding box center [85, 295] width 144 height 23
click at [129, 322] on div "Activité" at bounding box center [85, 324] width 144 height 23
click at [141, 326] on div "Activité" at bounding box center [85, 324] width 144 height 23
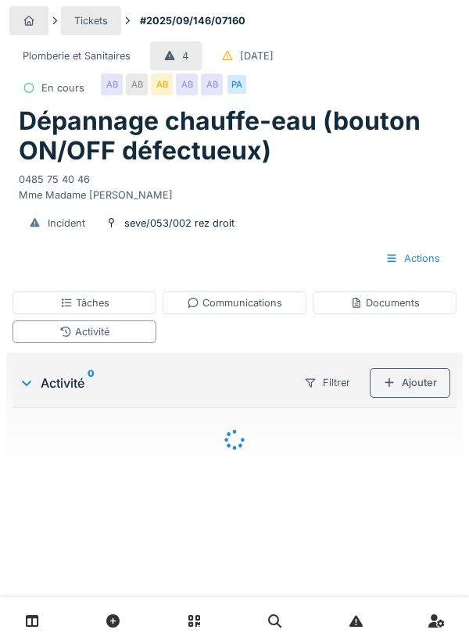
scroll to position [0, 0]
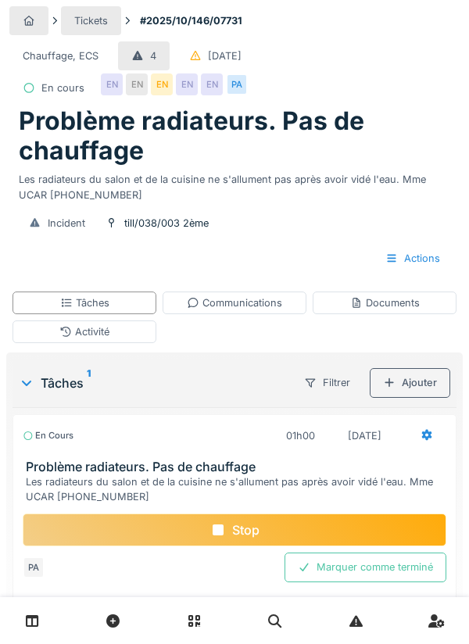
click at [143, 328] on div "Activité" at bounding box center [85, 331] width 144 height 23
